Goal: Task Accomplishment & Management: Use online tool/utility

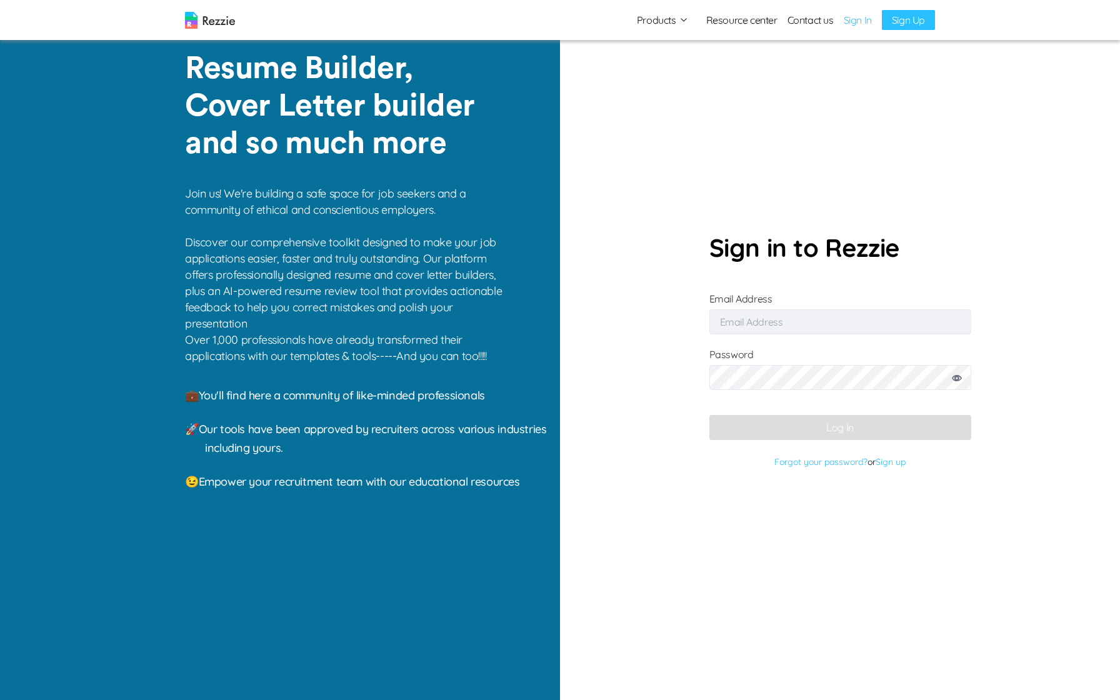
type input "[EMAIL_ADDRESS][DOMAIN_NAME]"
click at [777, 445] on form "Sign in to Rezzie Email Address [EMAIL_ADDRESS][DOMAIN_NAME] Password Log In Fo…" at bounding box center [840, 350] width 262 height 243
click at [787, 419] on button "Log In" at bounding box center [840, 427] width 262 height 25
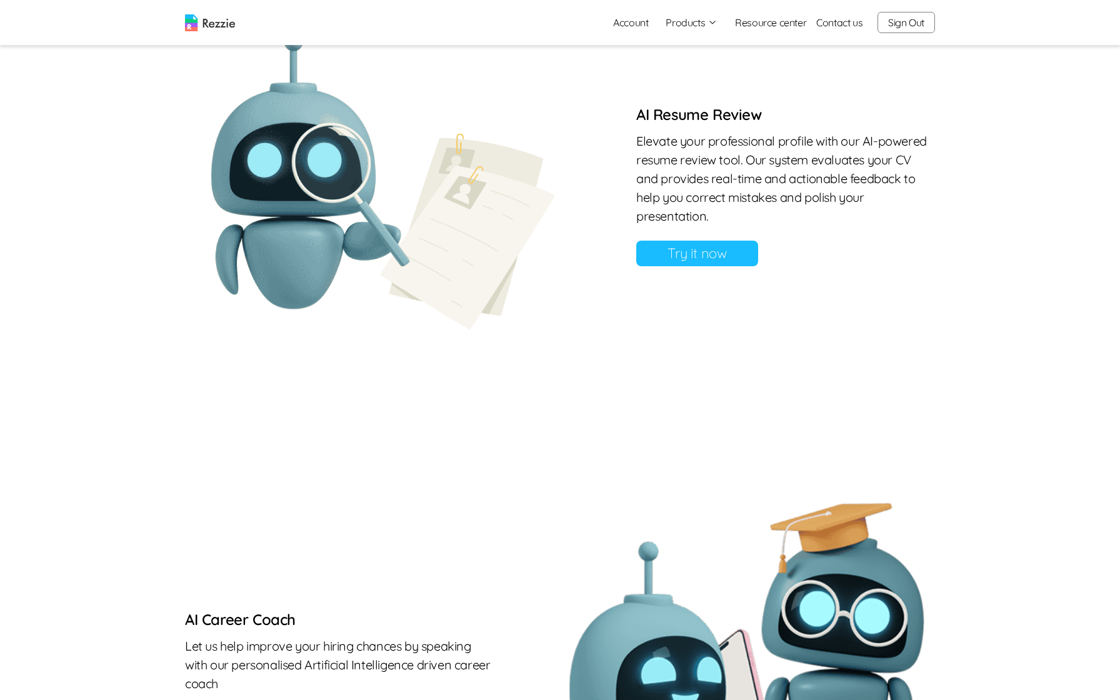
scroll to position [1037, 0]
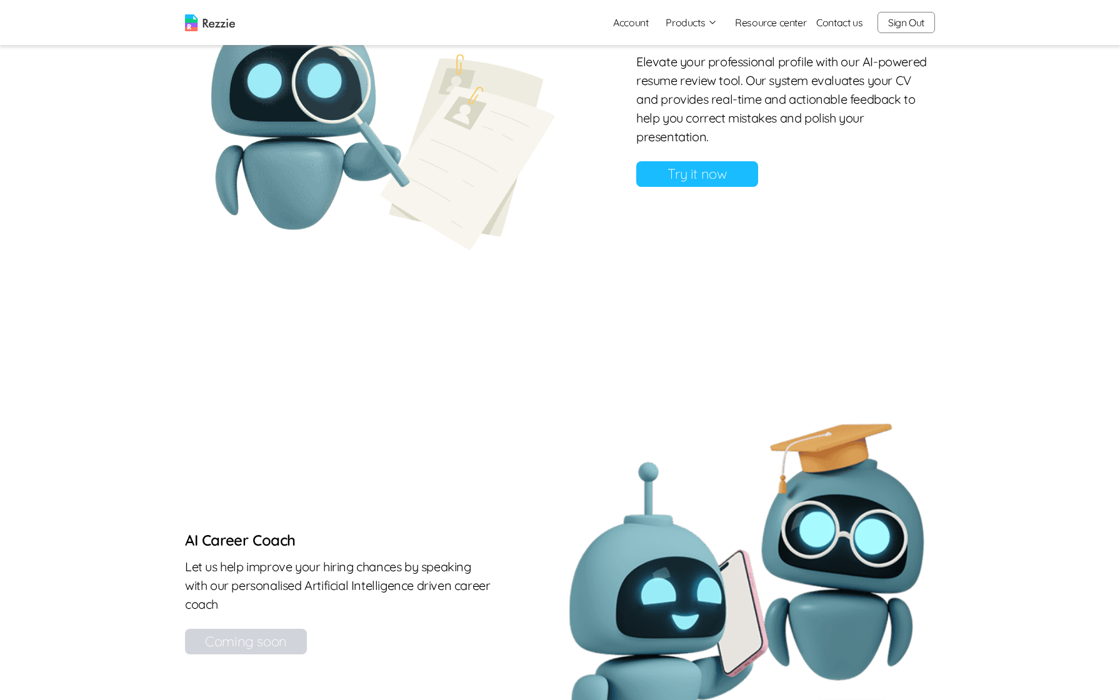
click at [711, 187] on link "Try it now" at bounding box center [697, 174] width 122 height 26
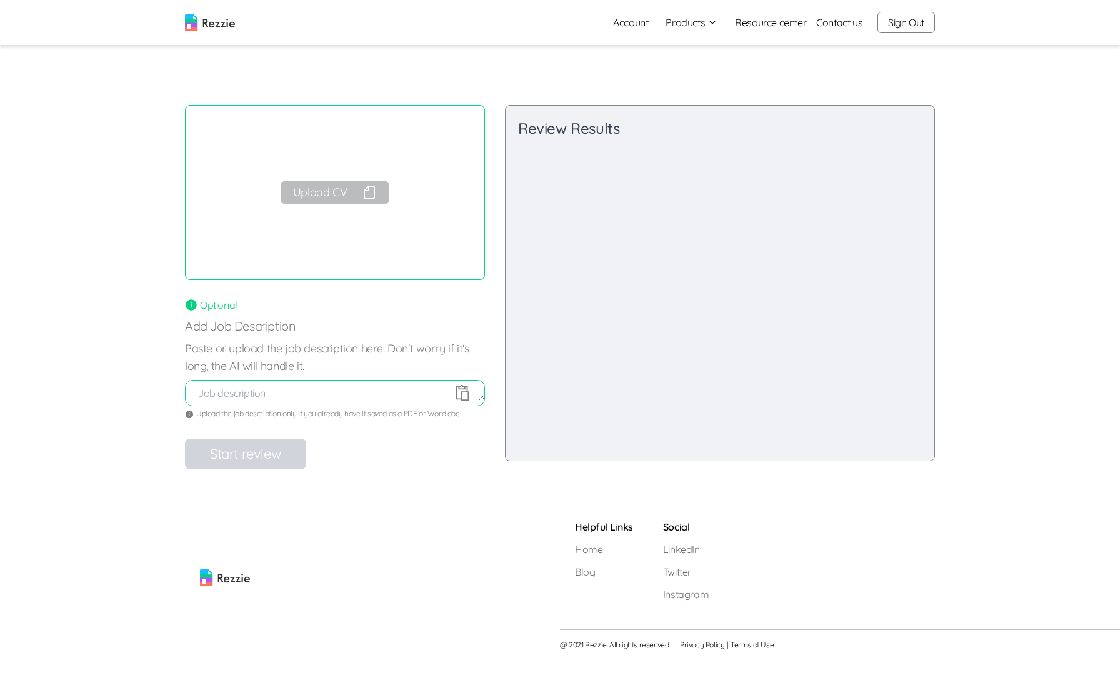
click at [310, 194] on button "Upload CV" at bounding box center [335, 192] width 109 height 23
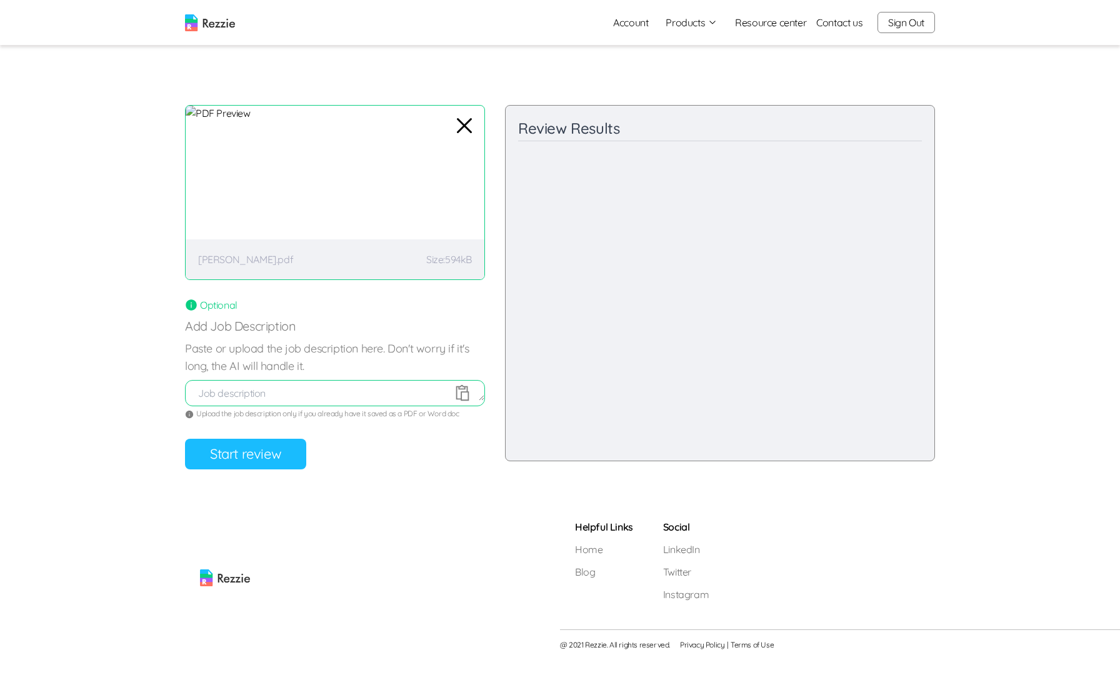
click at [241, 451] on button "Start review" at bounding box center [245, 454] width 121 height 31
